Goal: Task Accomplishment & Management: Manage account settings

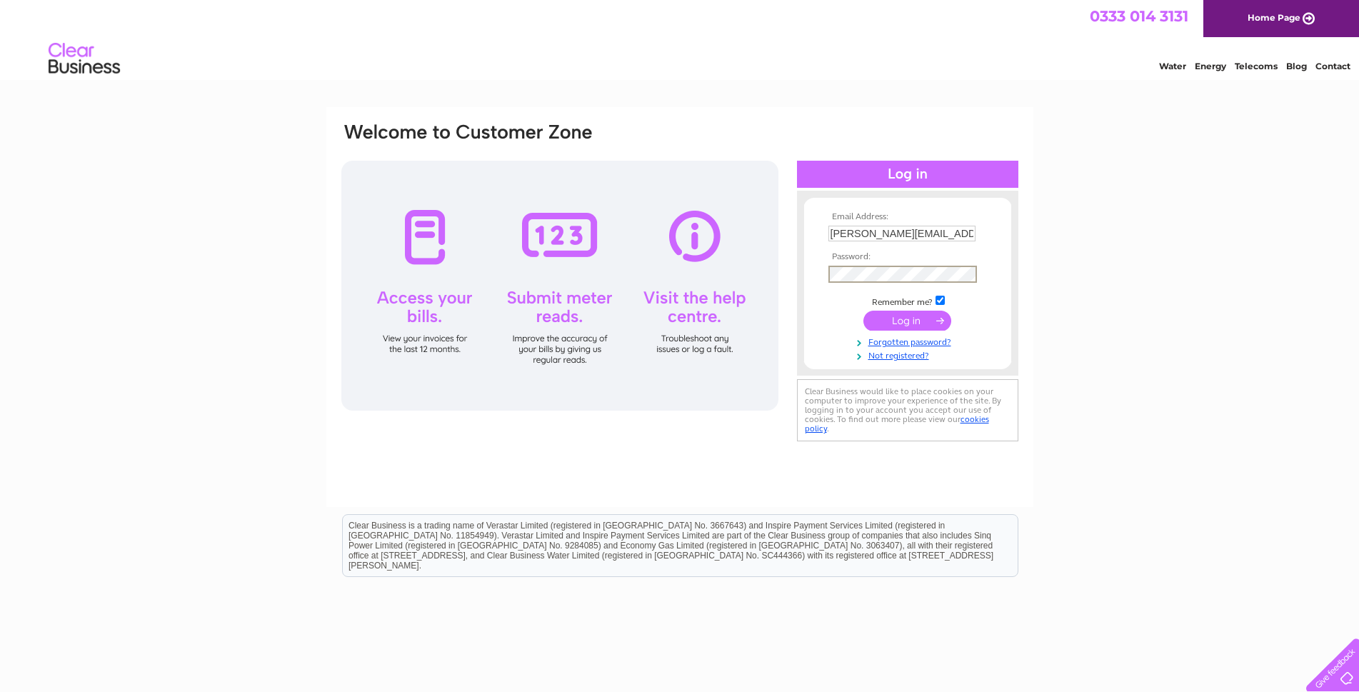
click at [863, 311] on input "submit" at bounding box center [907, 321] width 88 height 20
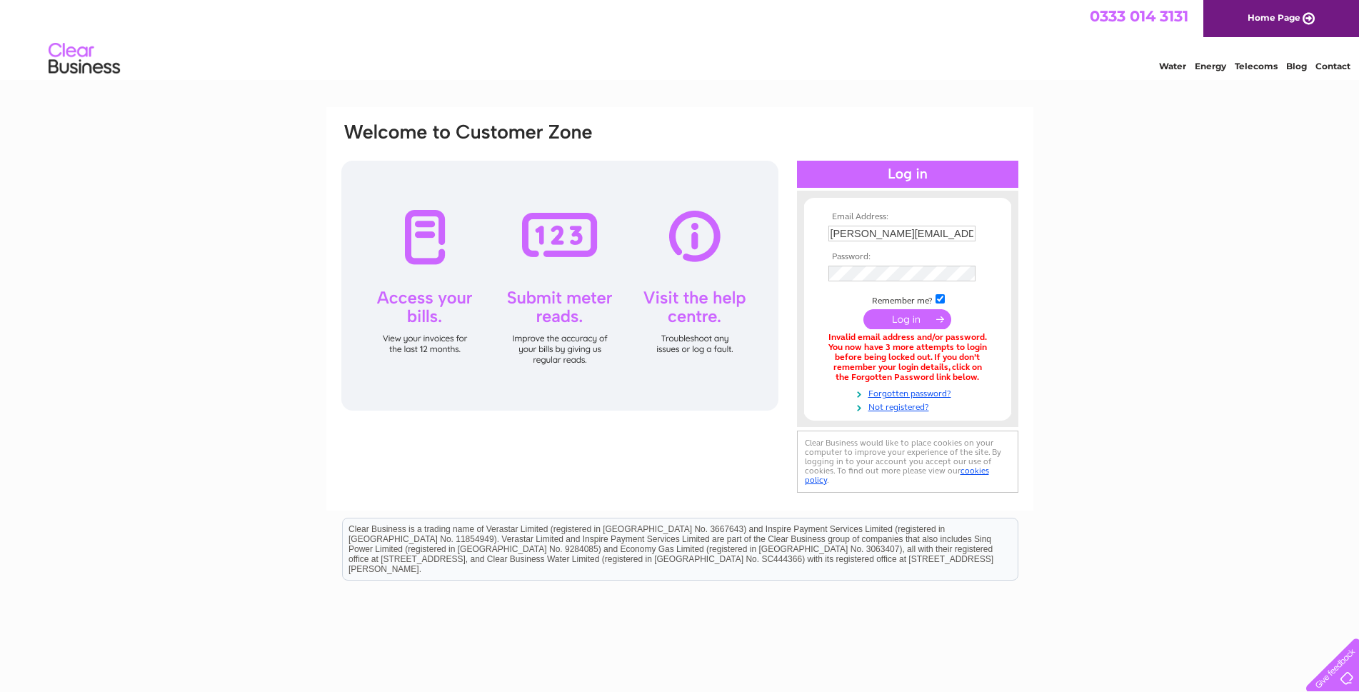
click at [916, 314] on input "submit" at bounding box center [907, 319] width 88 height 20
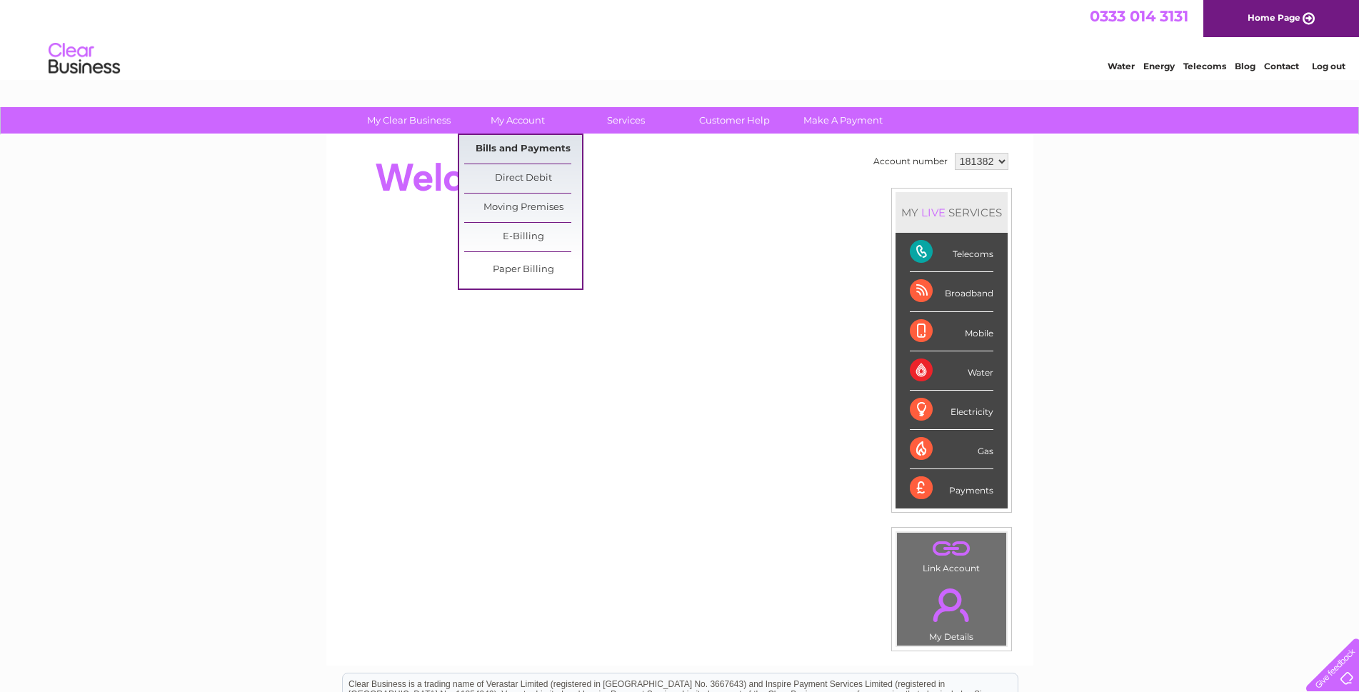
click at [496, 144] on link "Bills and Payments" at bounding box center [523, 149] width 118 height 29
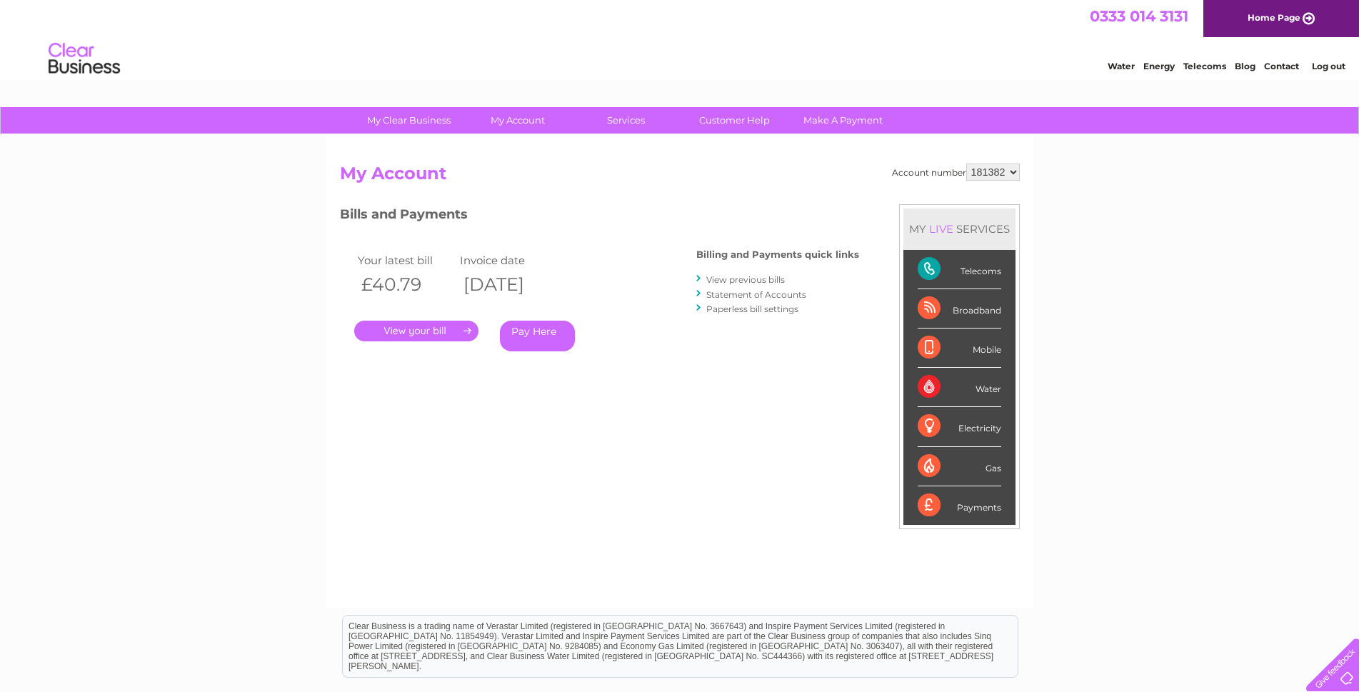
click at [446, 331] on link "." at bounding box center [416, 331] width 124 height 21
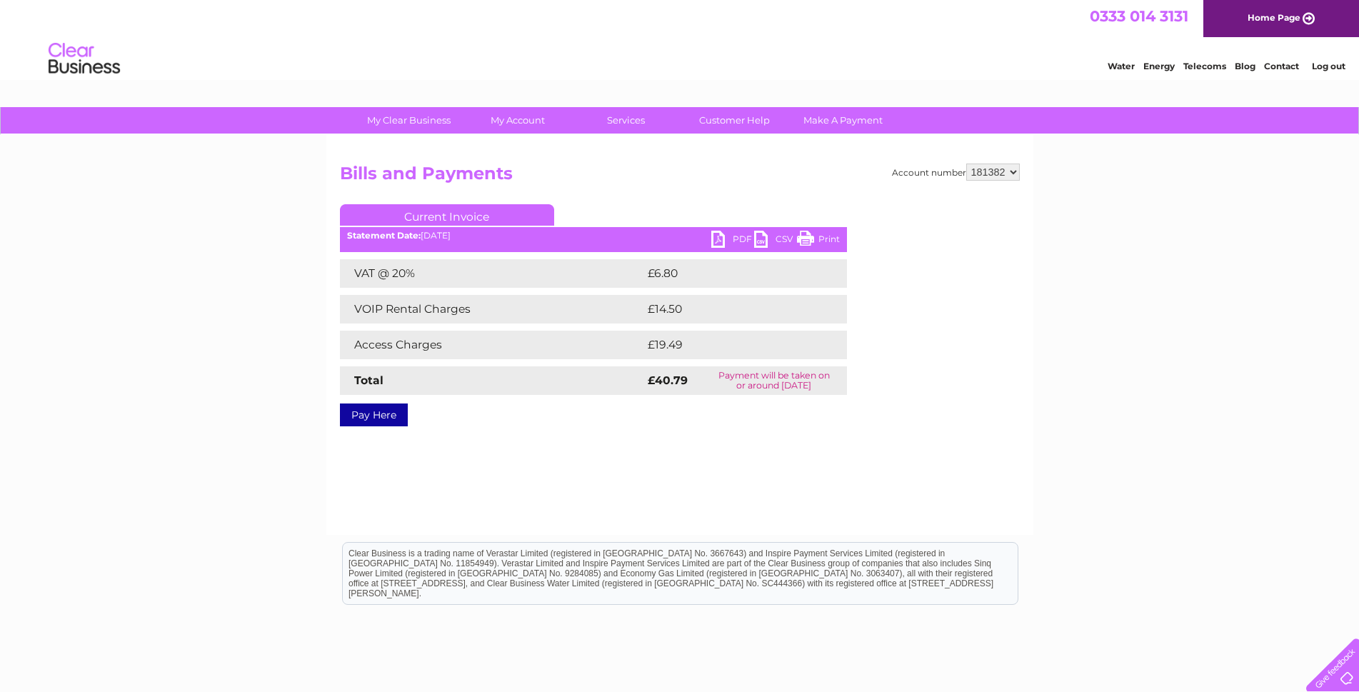
click at [716, 241] on link "PDF" at bounding box center [732, 241] width 43 height 21
click at [1015, 172] on select "181382 181383" at bounding box center [993, 172] width 54 height 17
select select "181383"
click at [966, 164] on select "181382 181383" at bounding box center [993, 172] width 54 height 17
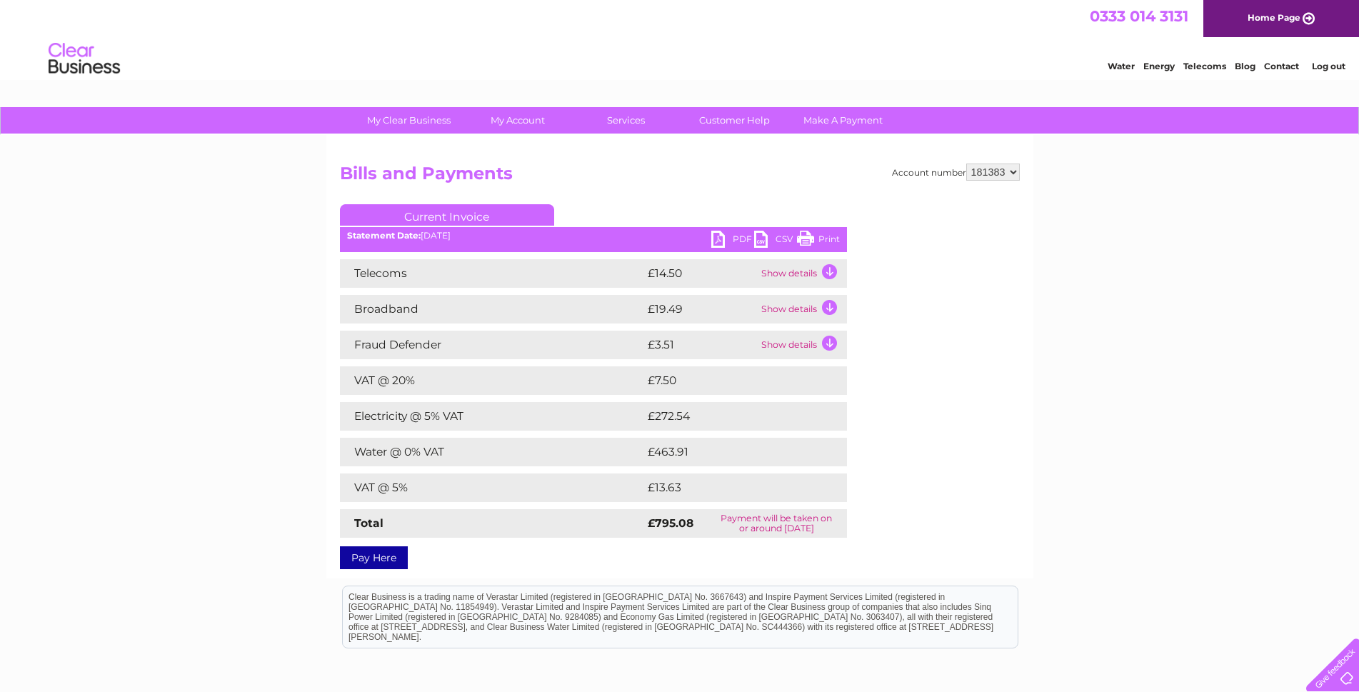
click at [719, 238] on link "PDF" at bounding box center [732, 241] width 43 height 21
